Goal: Task Accomplishment & Management: Manage account settings

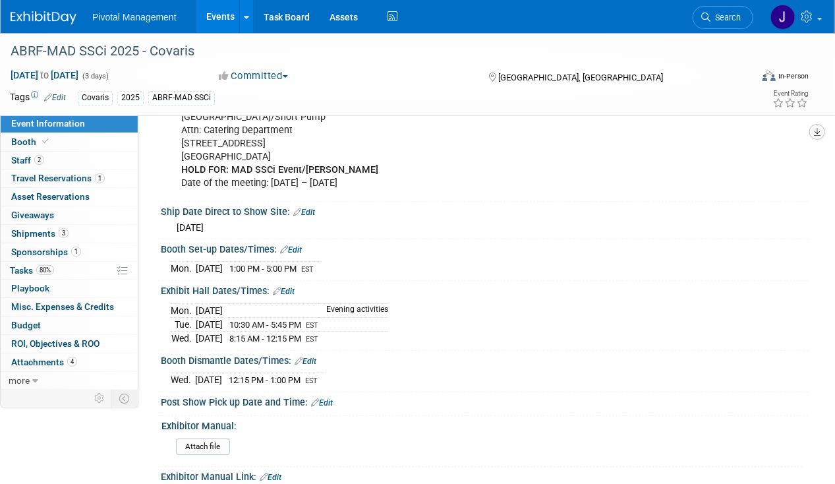
scroll to position [1280, 0]
click at [211, 18] on link "Events" at bounding box center [220, 16] width 48 height 33
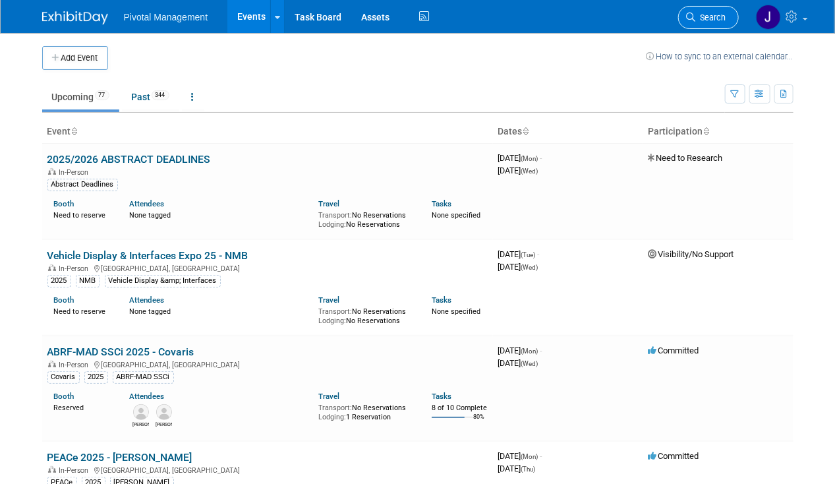
click at [716, 17] on span "Search" at bounding box center [711, 18] width 30 height 10
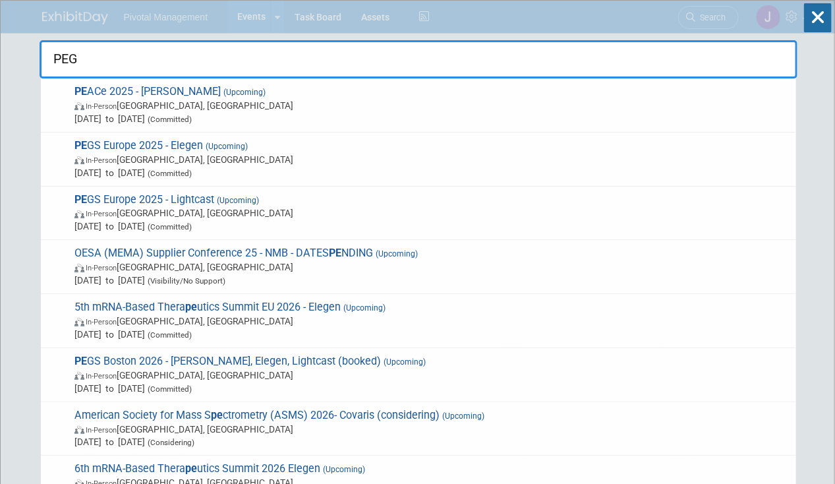
type input "PEGS"
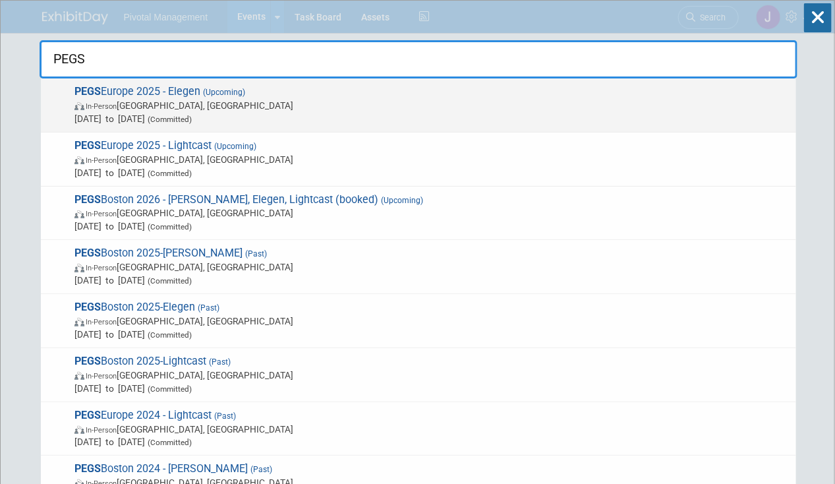
click at [159, 101] on span "In-Person Lisboa, Portugal" at bounding box center [431, 105] width 715 height 13
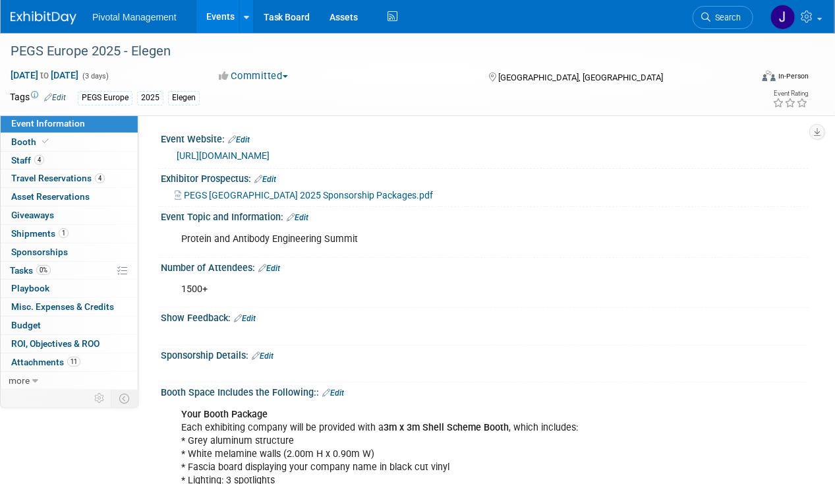
click at [78, 258] on link "0 Sponsorships 0" at bounding box center [69, 252] width 137 height 18
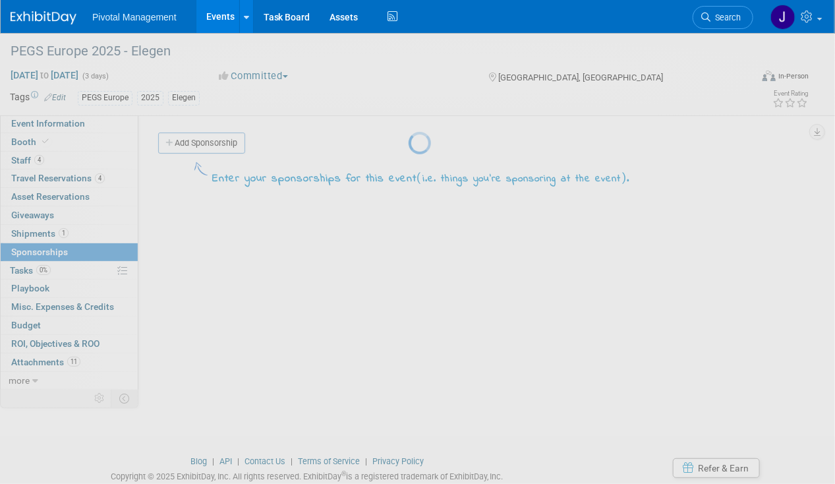
click at [408, 269] on div at bounding box center [417, 242] width 18 height 484
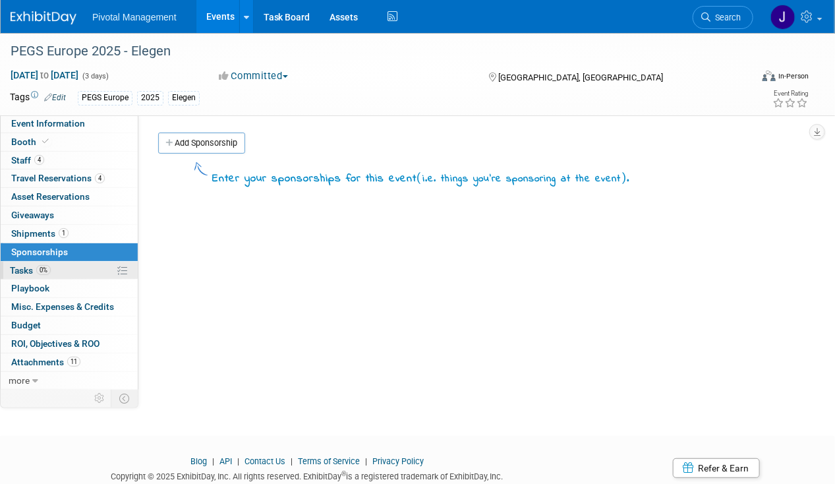
click at [92, 271] on link "0% Tasks 0%" at bounding box center [69, 271] width 137 height 18
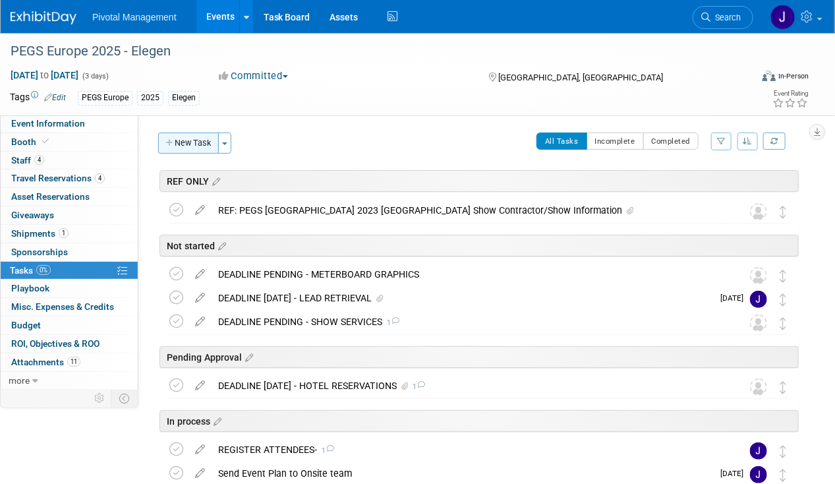
click at [181, 146] on button "New Task" at bounding box center [188, 142] width 61 height 21
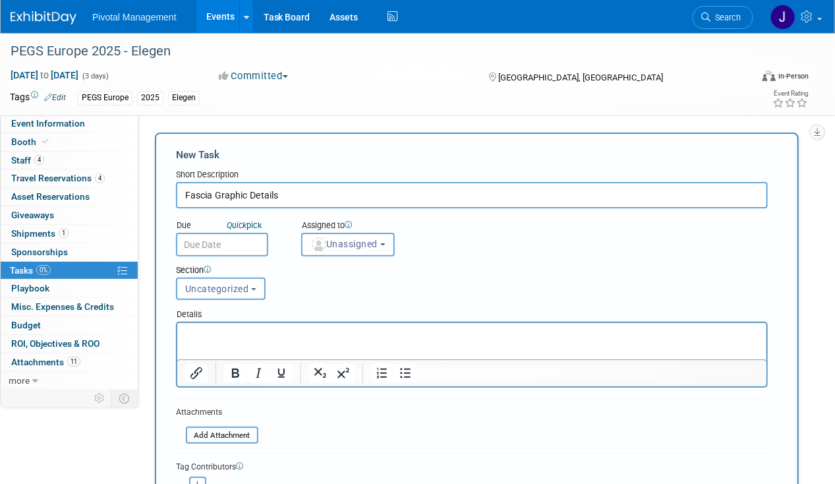
type input "Fascia Graphic Details"
click at [243, 320] on div "Details" at bounding box center [472, 311] width 592 height 19
click at [236, 329] on p "Rich Text Area. Press ALT-0 for help." at bounding box center [471, 333] width 574 height 13
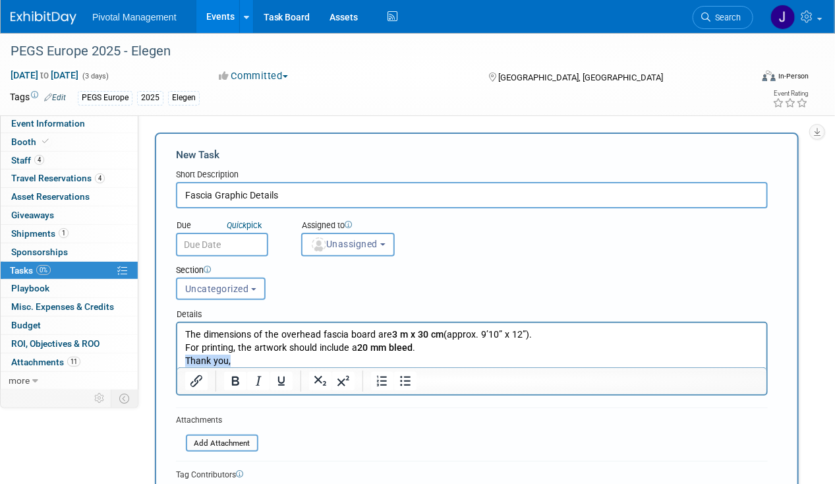
drag, startPoint x: 261, startPoint y: 365, endPoint x: 171, endPoint y: 360, distance: 90.4
click at [177, 360] on html "The dimensions of the overhead fascia board are 3 m x 30 cm (approx. 9’10” x 12…" at bounding box center [471, 344] width 589 height 44
click at [184, 329] on p "The dimensions of the overhead fascia board are 3 m x 30 cm (approx. 9’10” x 12…" at bounding box center [471, 340] width 574 height 26
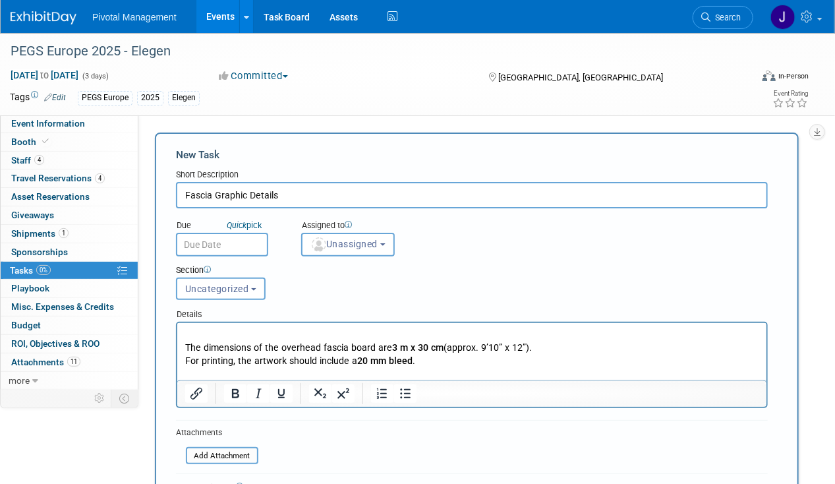
drag, startPoint x: 184, startPoint y: 329, endPoint x: 217, endPoint y: 329, distance: 32.3
click at [184, 329] on p "Rich Text Area. Press ALT-0 for help." at bounding box center [471, 333] width 574 height 13
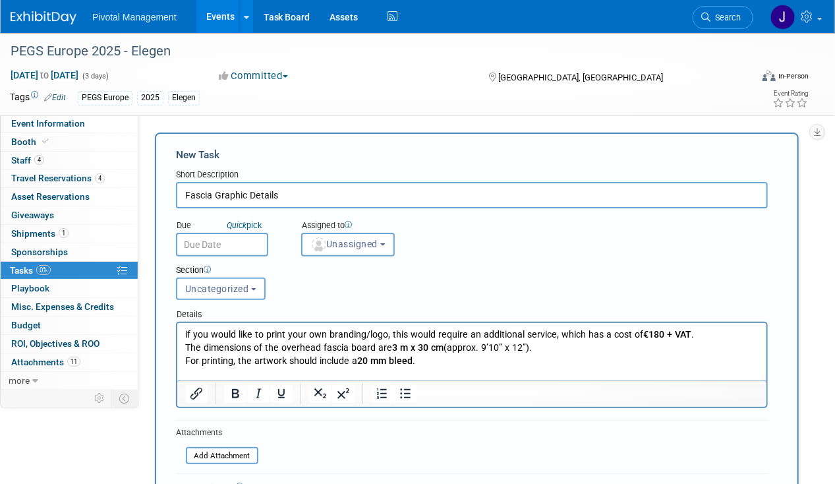
click at [709, 341] on p "The dimensions of the overhead fascia board are 3 m x 30 cm (approx. 9’10” x 12…" at bounding box center [471, 354] width 574 height 26
click at [704, 331] on p "if you would like to print your own branding/logo, this would require an additi…" at bounding box center [471, 333] width 574 height 13
click at [228, 274] on div "Section" at bounding box center [446, 270] width 541 height 13
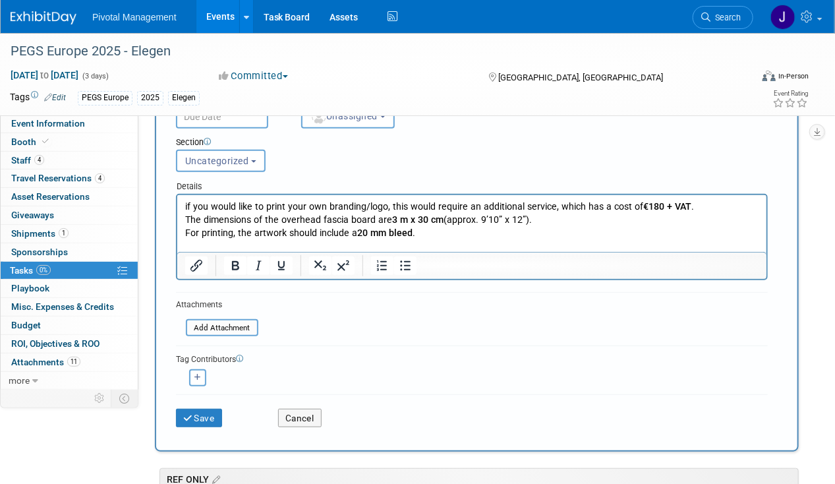
scroll to position [136, 0]
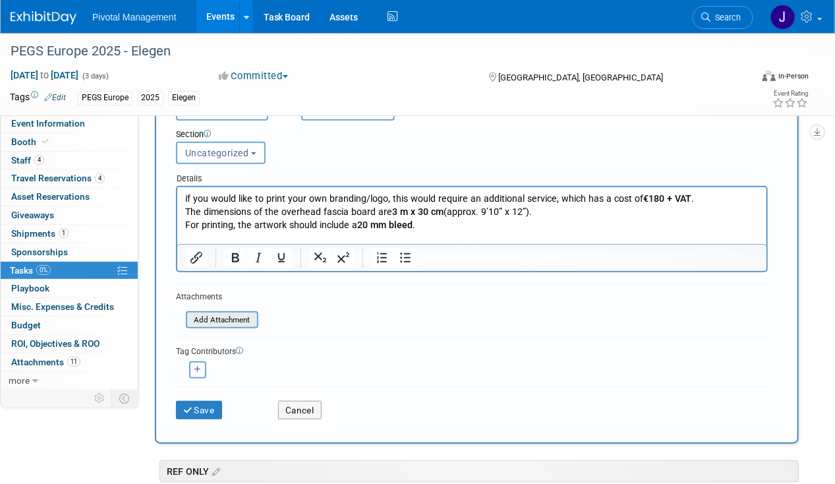
click at [225, 314] on input "file" at bounding box center [178, 319] width 157 height 15
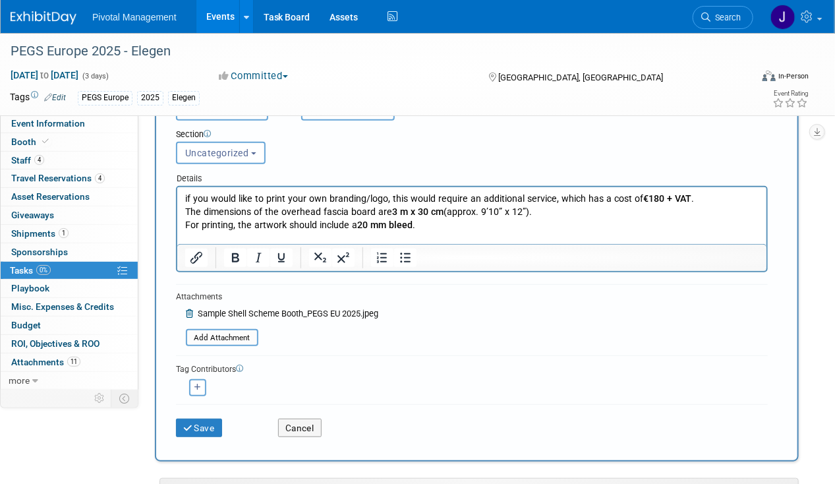
click at [449, 260] on div at bounding box center [471, 257] width 589 height 21
click at [746, 204] on p "if you would like to print your own branding/logo, this would require an additi…" at bounding box center [471, 198] width 574 height 13
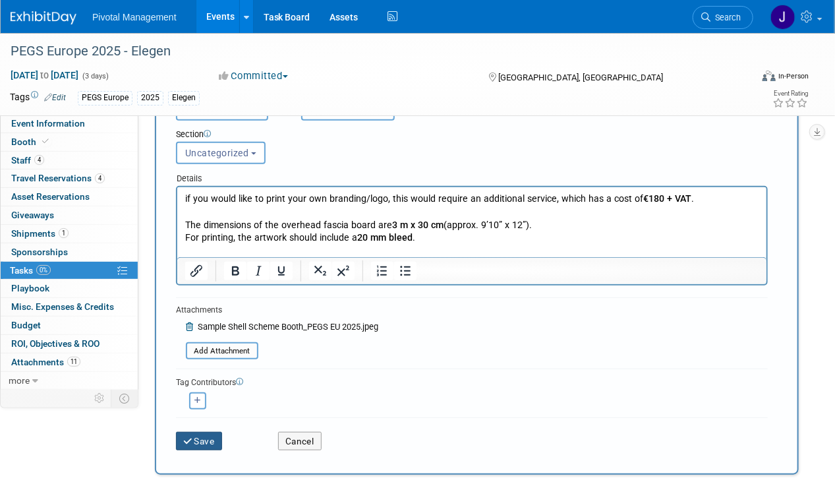
click at [193, 441] on button "Save" at bounding box center [199, 440] width 46 height 18
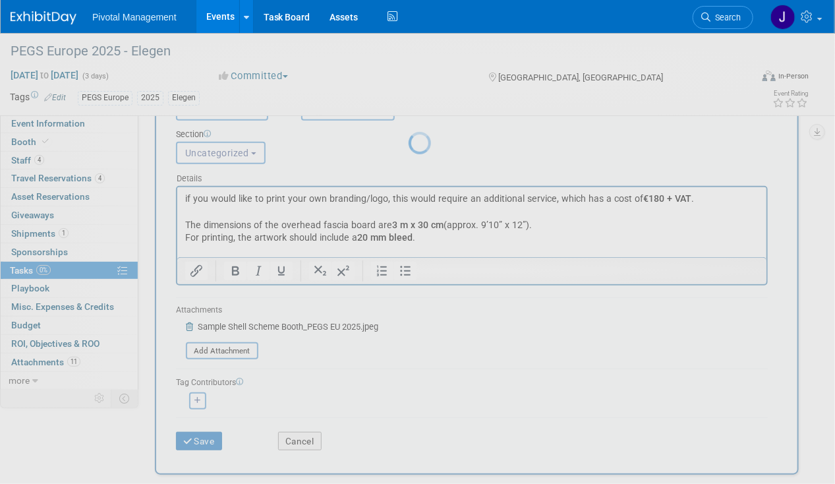
scroll to position [0, 0]
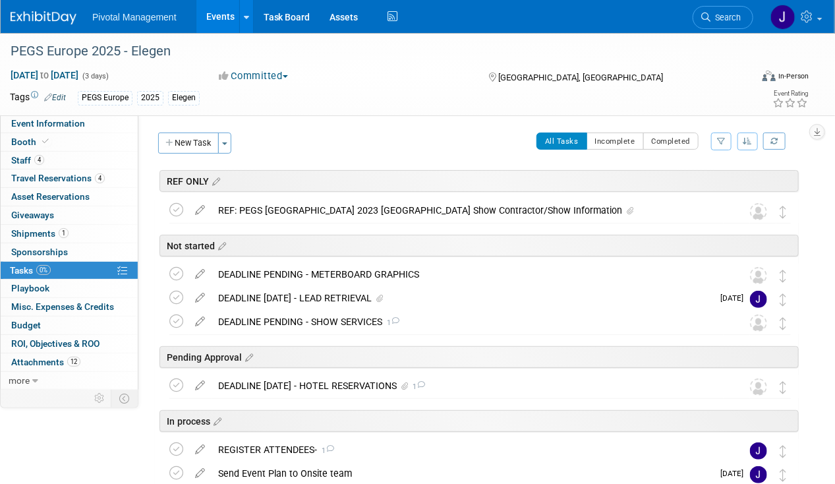
click at [715, 17] on span "Search" at bounding box center [725, 18] width 30 height 10
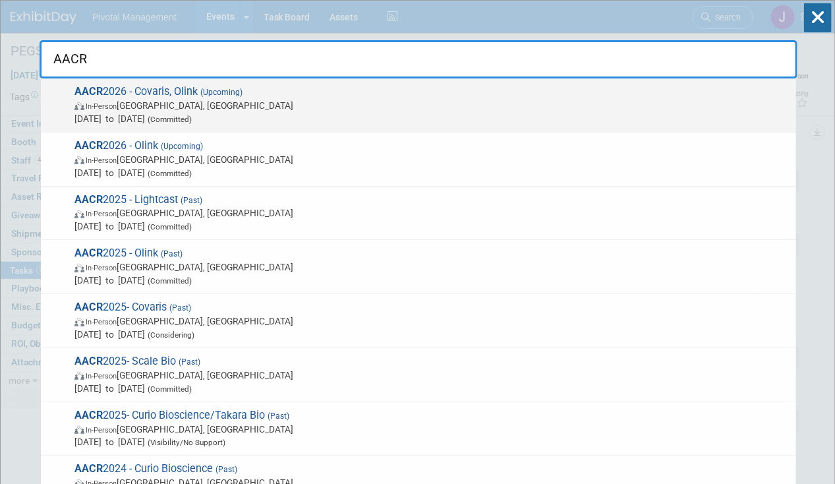
type input "AACR"
click at [285, 128] on div "AACR 2026 - Covaris, Olink (Upcoming) In-Person San Diego, CA Apr 17, 2026 to A…" at bounding box center [418, 105] width 755 height 54
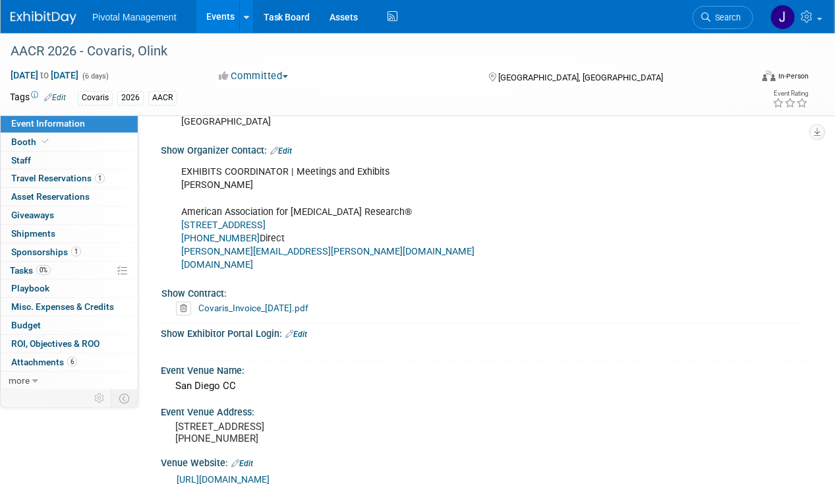
scroll to position [625, 0]
click at [300, 329] on link "Edit" at bounding box center [296, 333] width 22 height 9
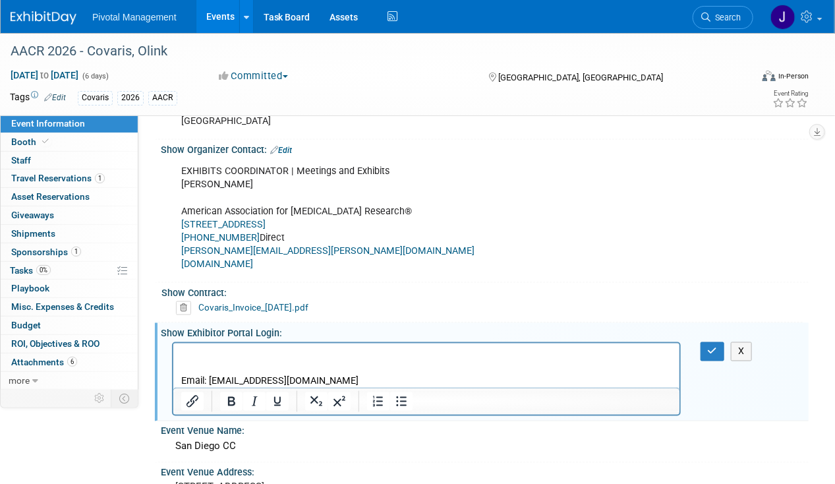
scroll to position [0, 0]
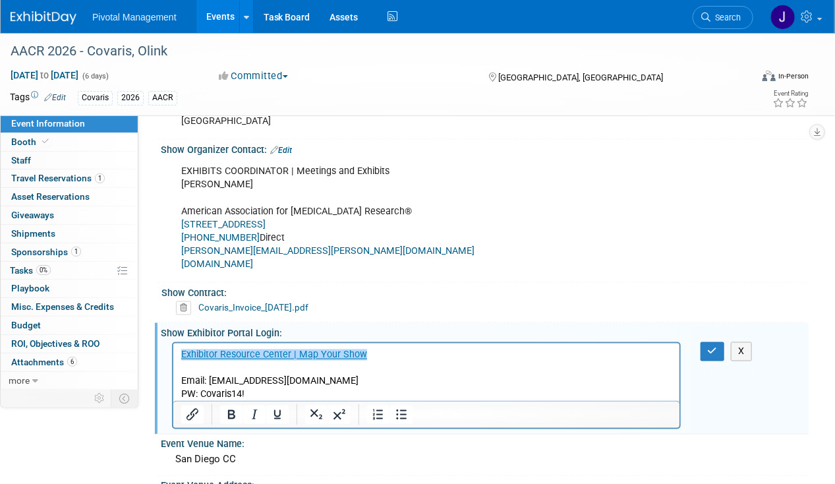
click at [184, 377] on p "Email: jgatton@pivotalmgt.com" at bounding box center [426, 380] width 491 height 13
click at [181, 378] on p "Email: jgatton@pivotalmgt.com" at bounding box center [426, 380] width 491 height 13
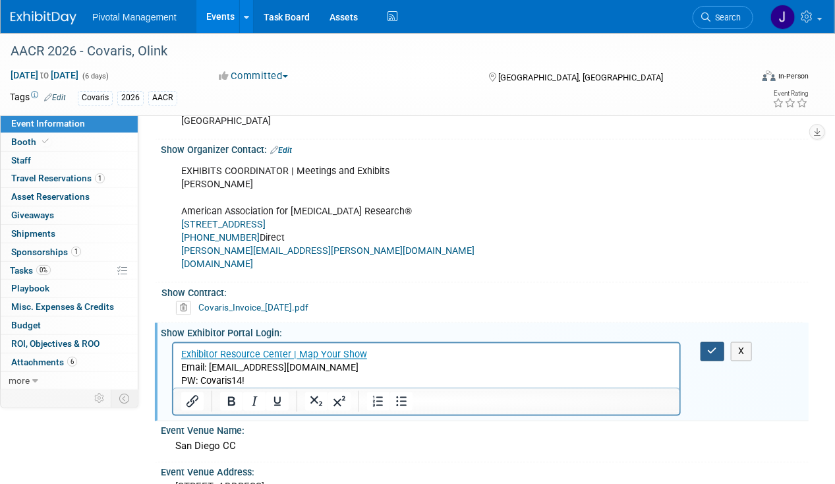
click at [718, 342] on button "button" at bounding box center [712, 351] width 24 height 19
